Goal: Information Seeking & Learning: Learn about a topic

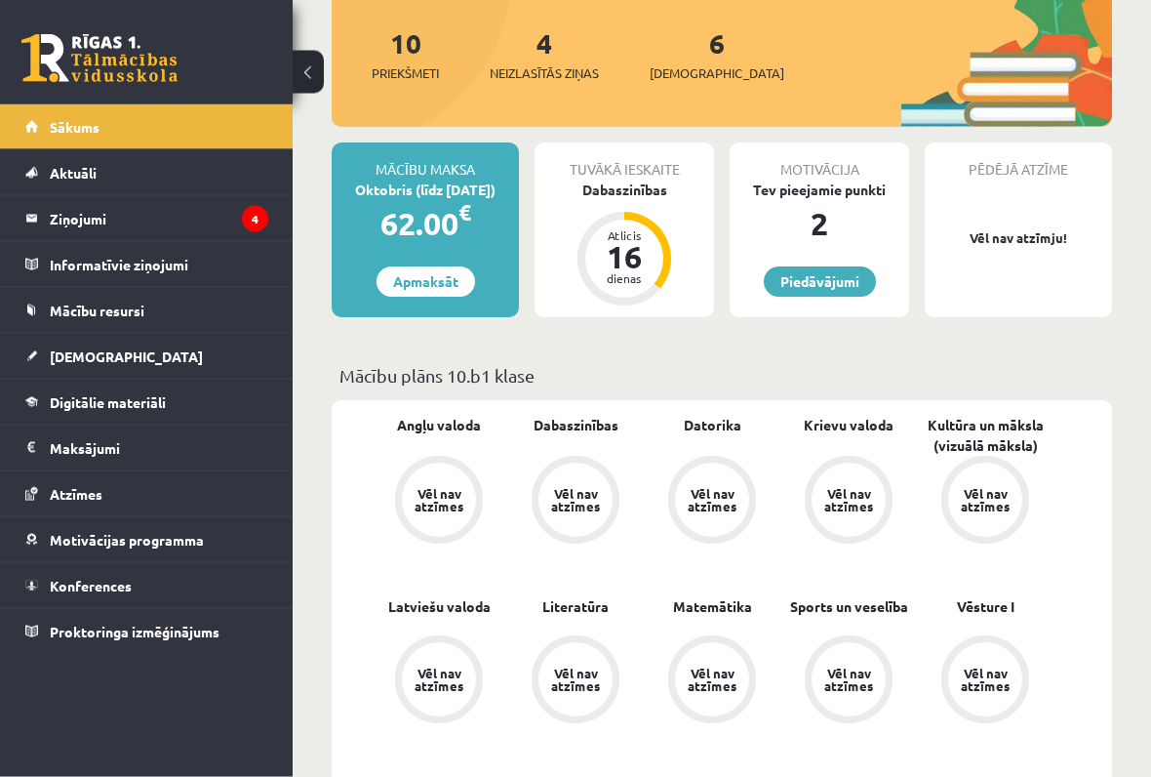
scroll to position [250, 0]
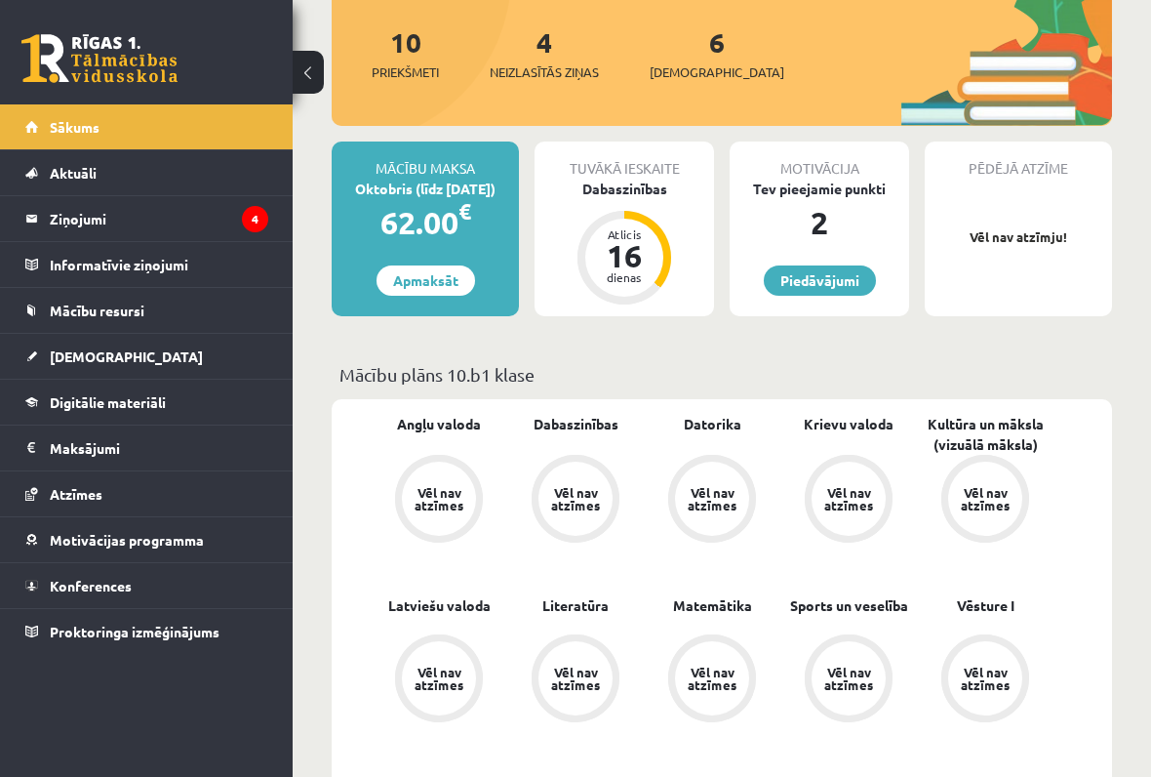
click at [81, 236] on legend "Ziņojumi 4" at bounding box center [159, 218] width 219 height 45
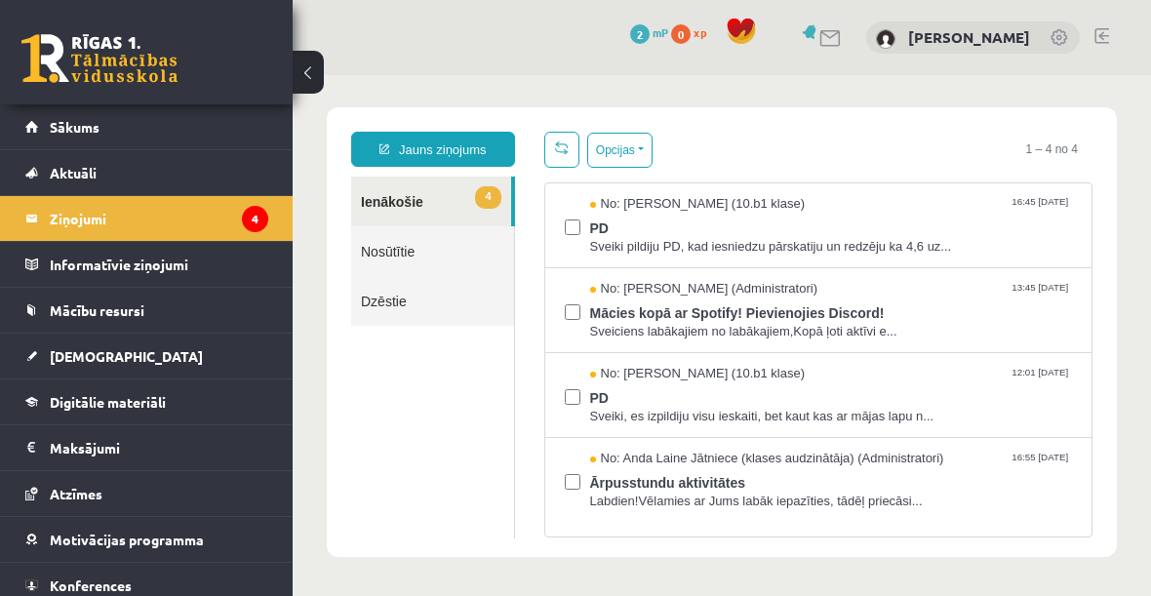
click at [968, 301] on span "Mācies kopā ar Spotify! Pievienojies Discord!" at bounding box center [831, 311] width 483 height 24
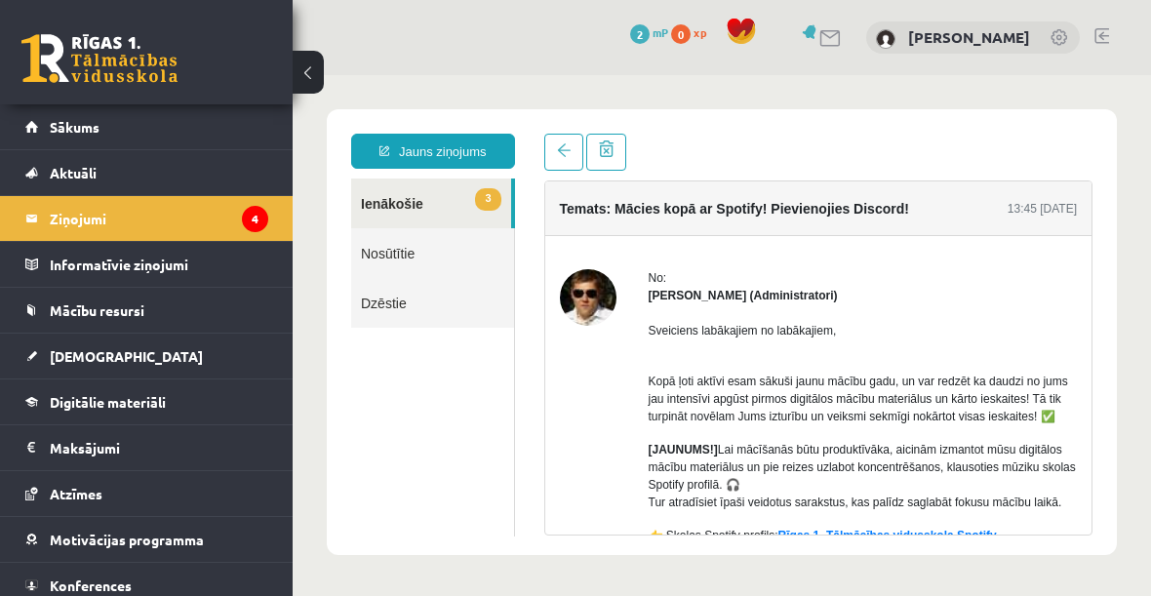
click at [482, 207] on span "3" at bounding box center [487, 199] width 25 height 22
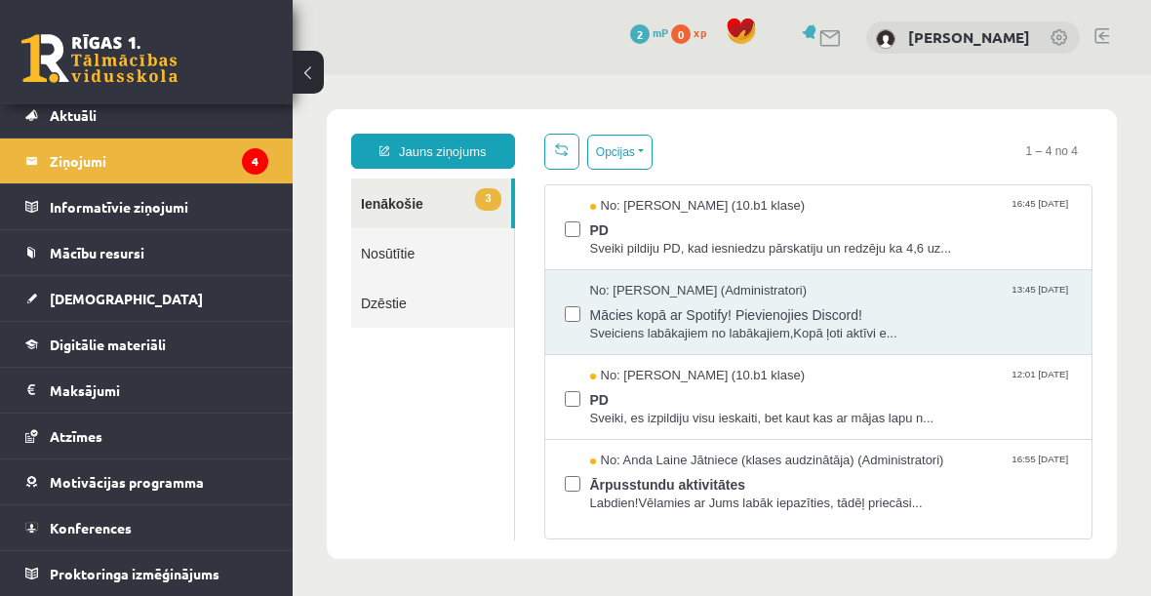
scroll to position [58, 0]
click at [229, 303] on link "[DEMOGRAPHIC_DATA]" at bounding box center [146, 298] width 243 height 45
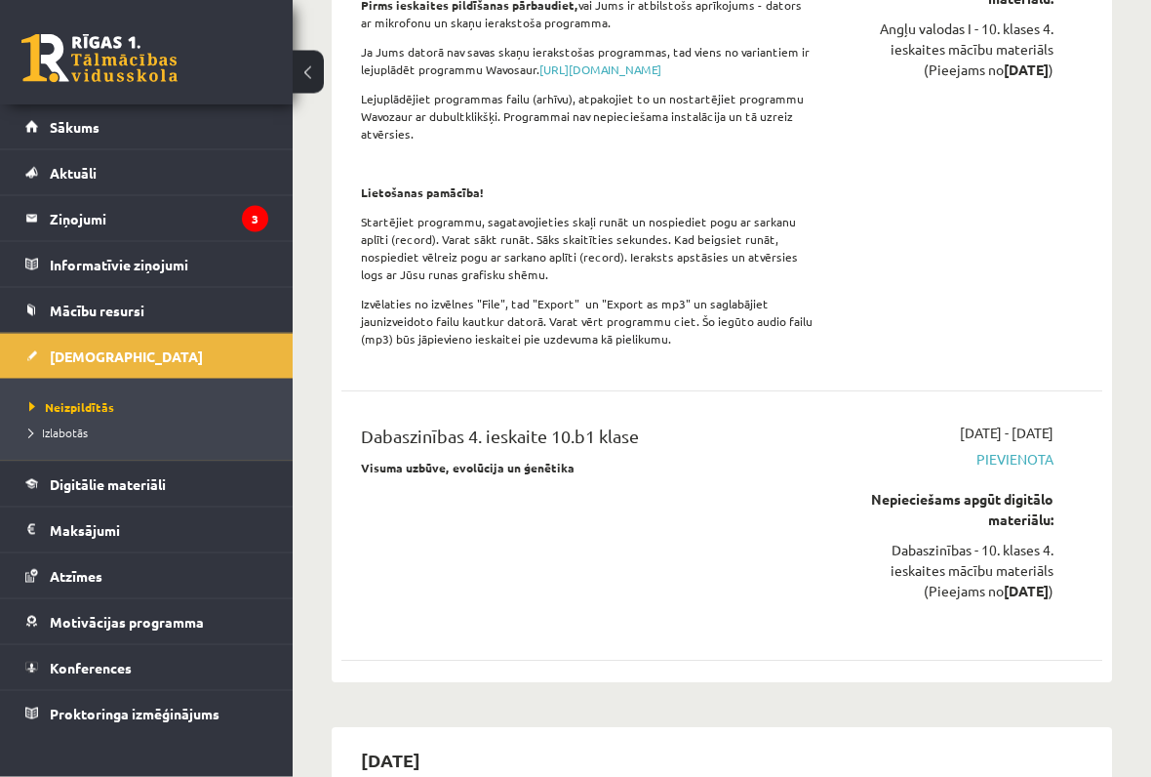
scroll to position [15790, 0]
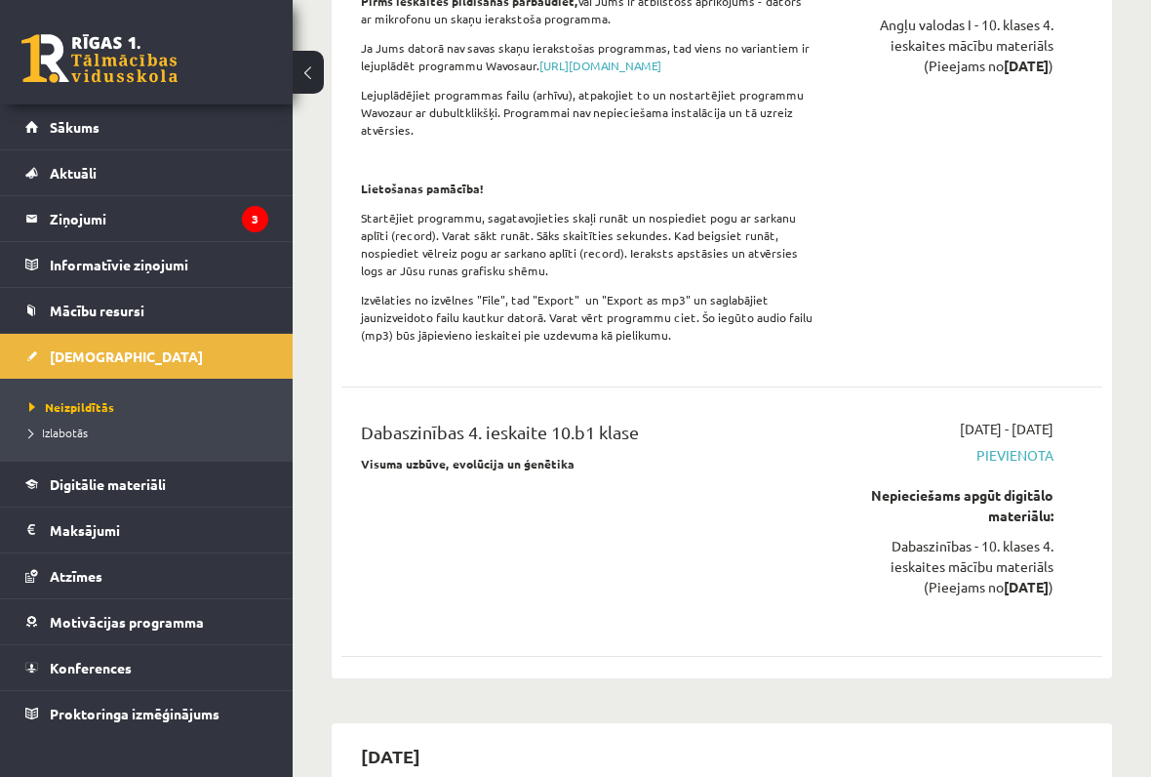
click at [223, 122] on link "Sākums" at bounding box center [146, 126] width 243 height 45
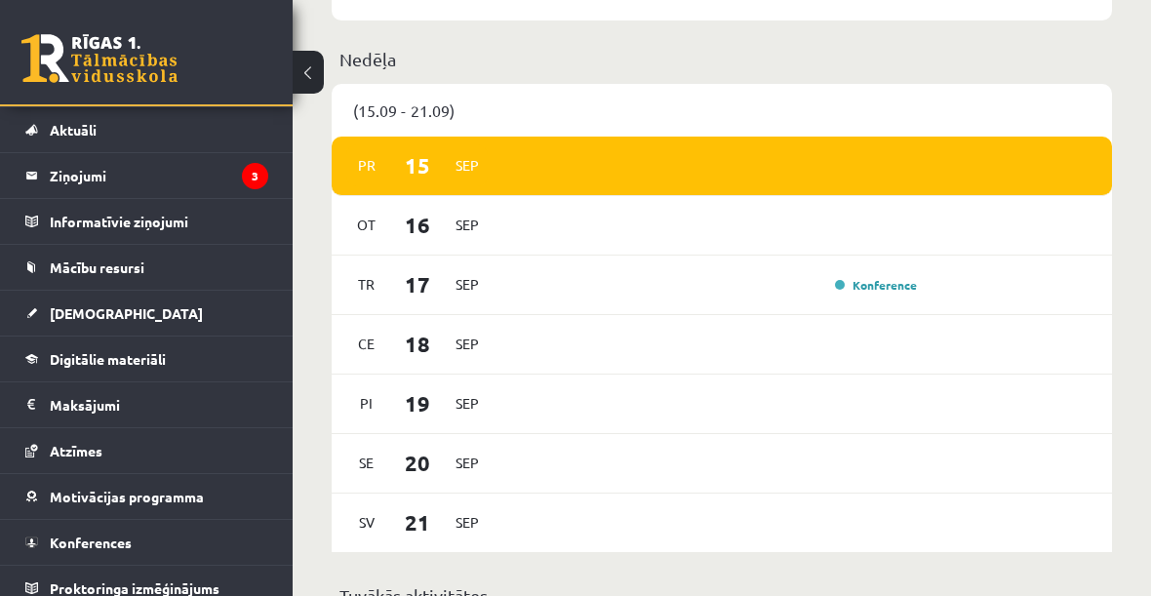
scroll to position [46, 0]
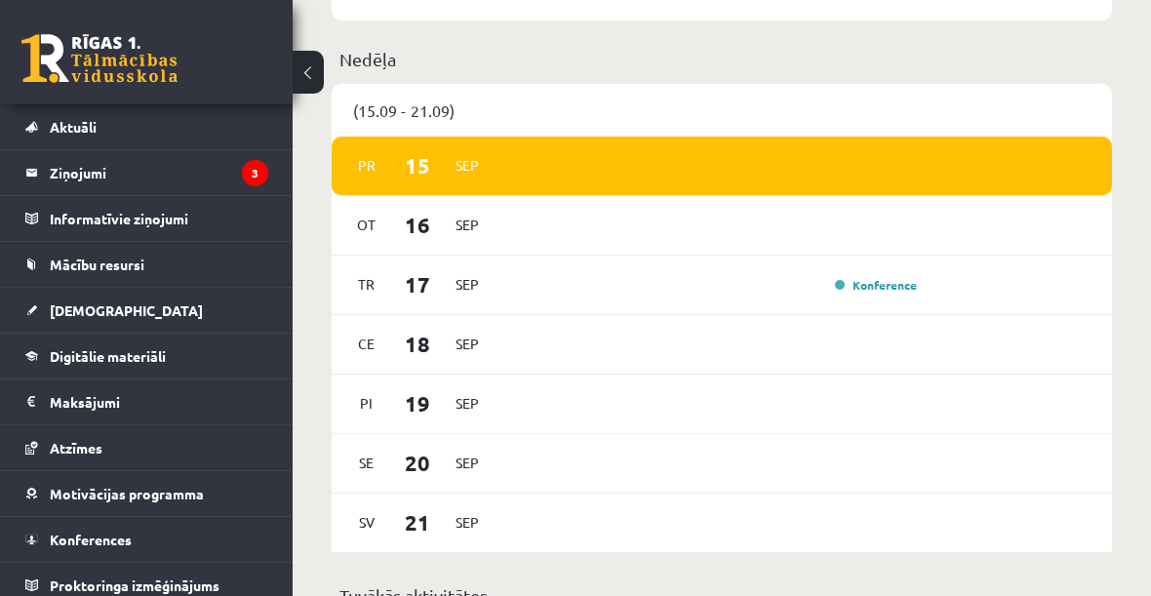
click at [229, 355] on link "Digitālie materiāli" at bounding box center [146, 356] width 243 height 45
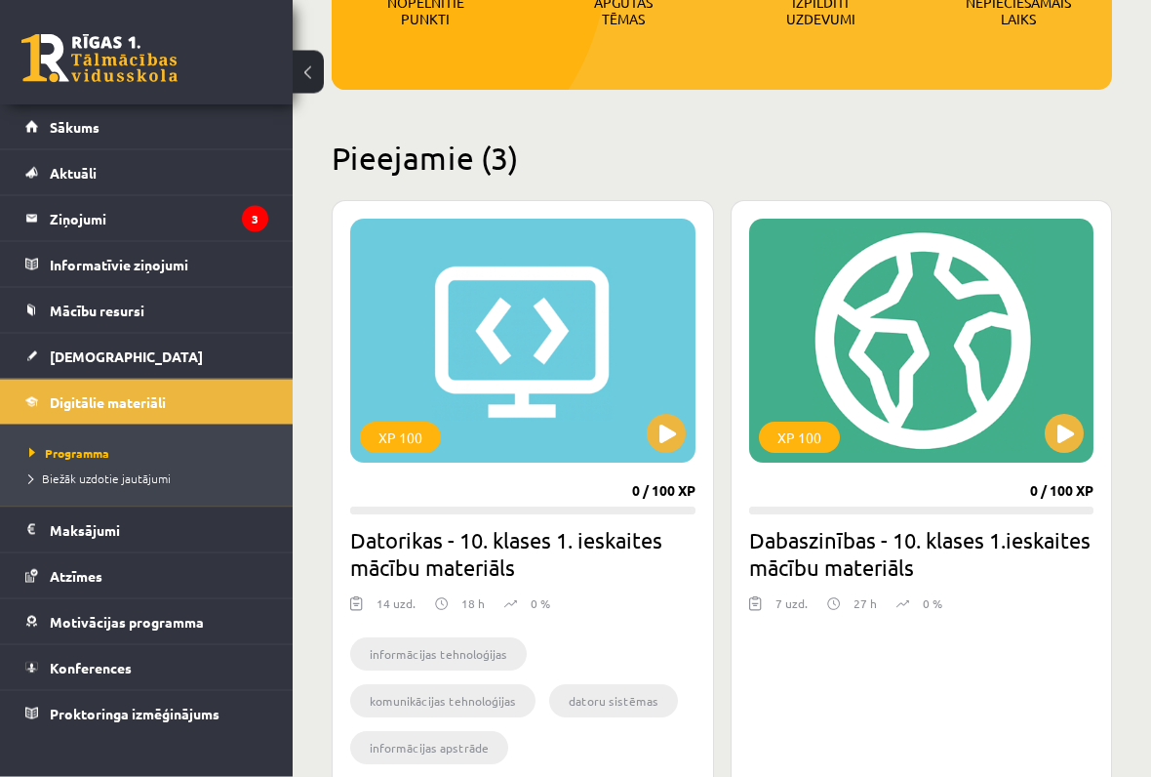
scroll to position [356, 0]
click at [656, 445] on button at bounding box center [666, 433] width 39 height 39
click at [563, 219] on div "XP 100" at bounding box center [522, 341] width 345 height 244
click at [625, 272] on div "XP 100" at bounding box center [522, 341] width 345 height 244
click at [647, 343] on div "XP 100" at bounding box center [522, 341] width 345 height 244
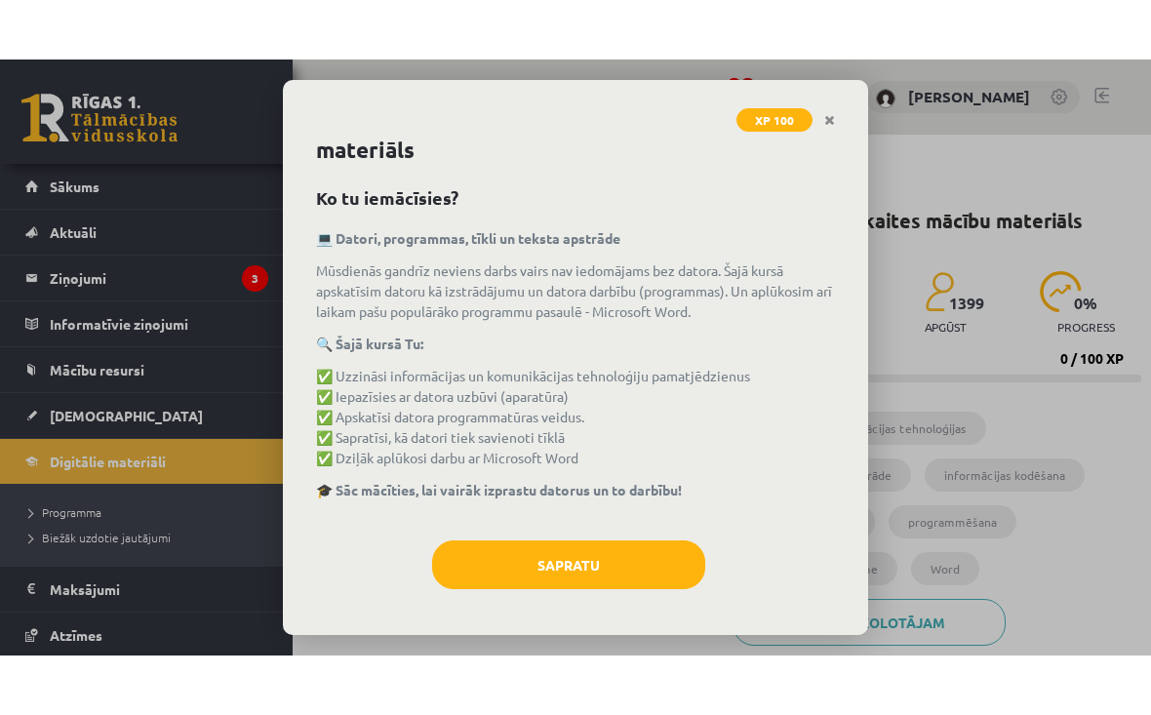
scroll to position [34, 0]
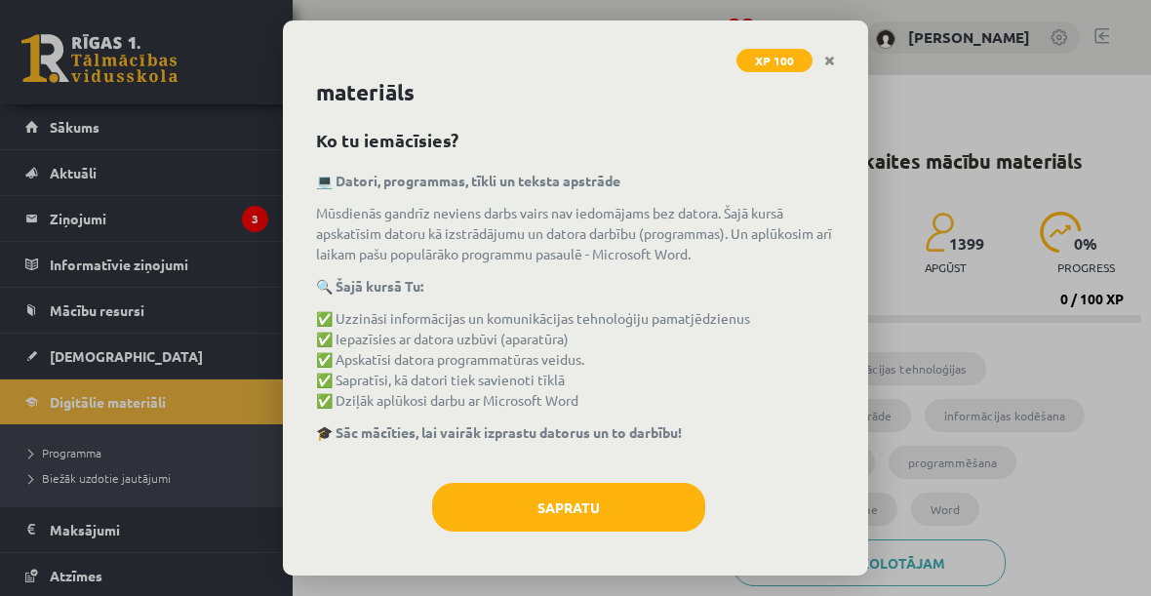
click at [829, 64] on icon "Close" at bounding box center [829, 62] width 11 height 14
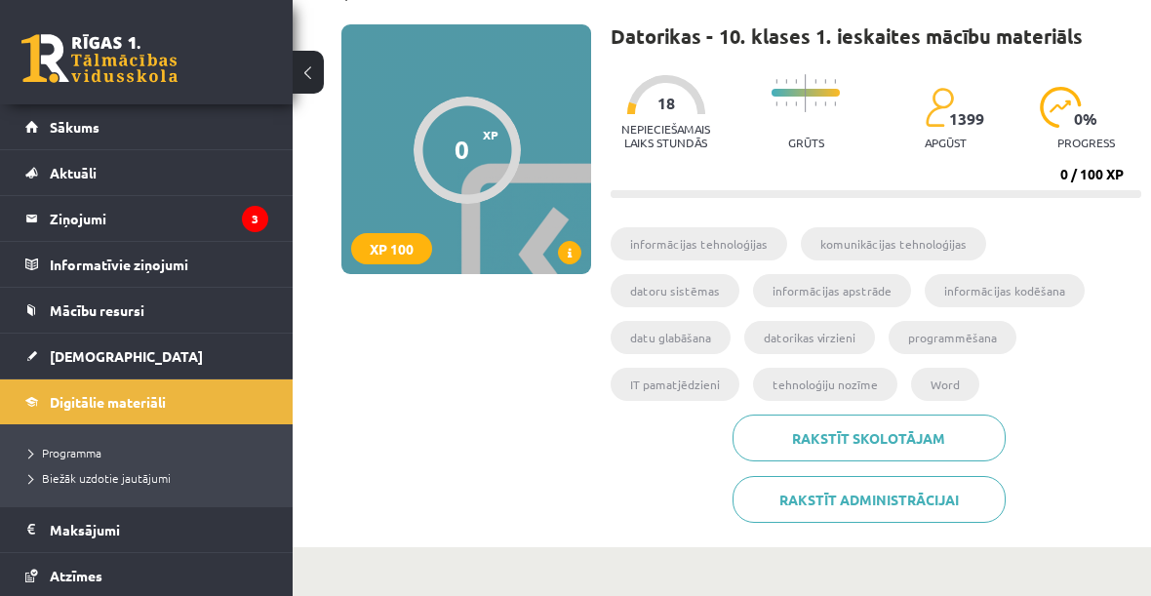
scroll to position [161, 0]
